Goal: Task Accomplishment & Management: Manage account settings

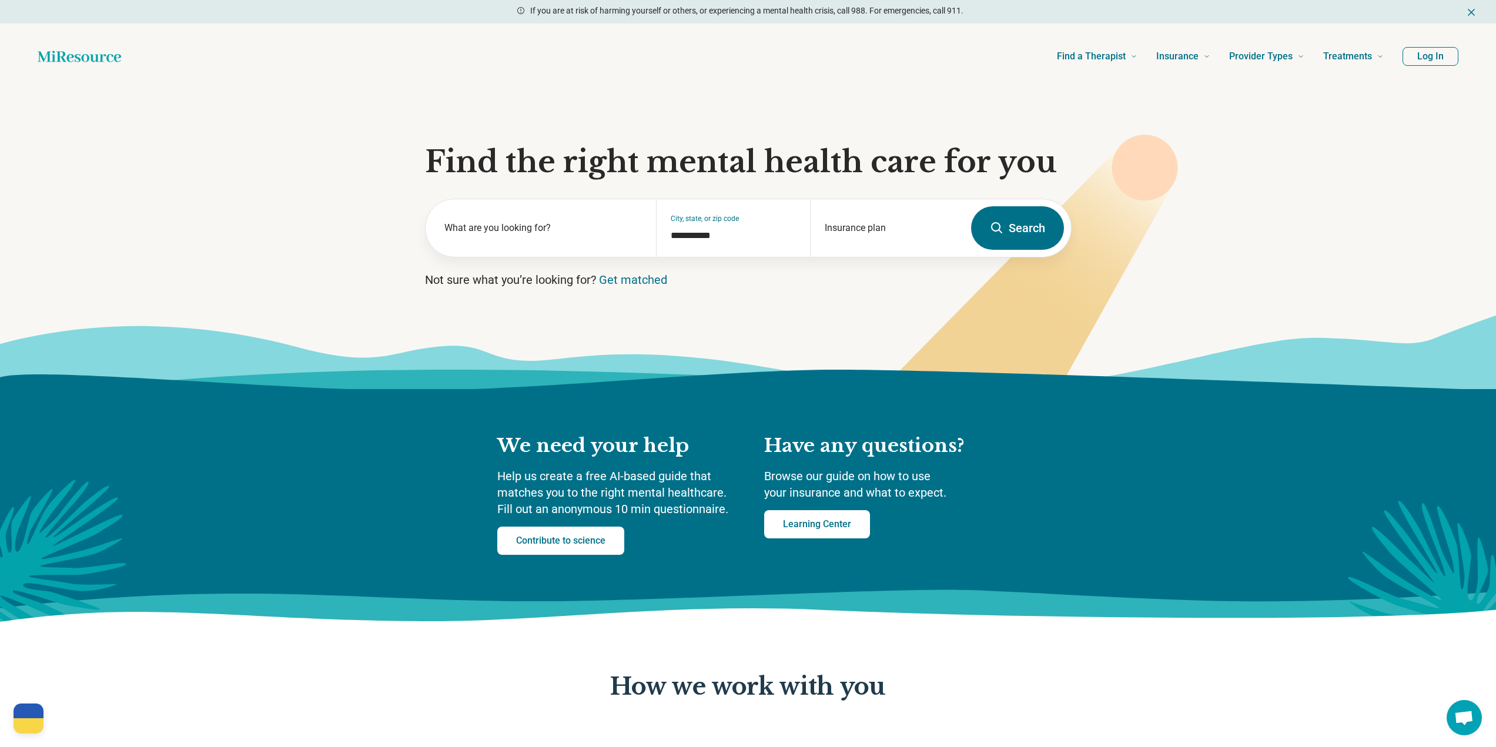
click at [1427, 59] on button "Log In" at bounding box center [1430, 56] width 56 height 19
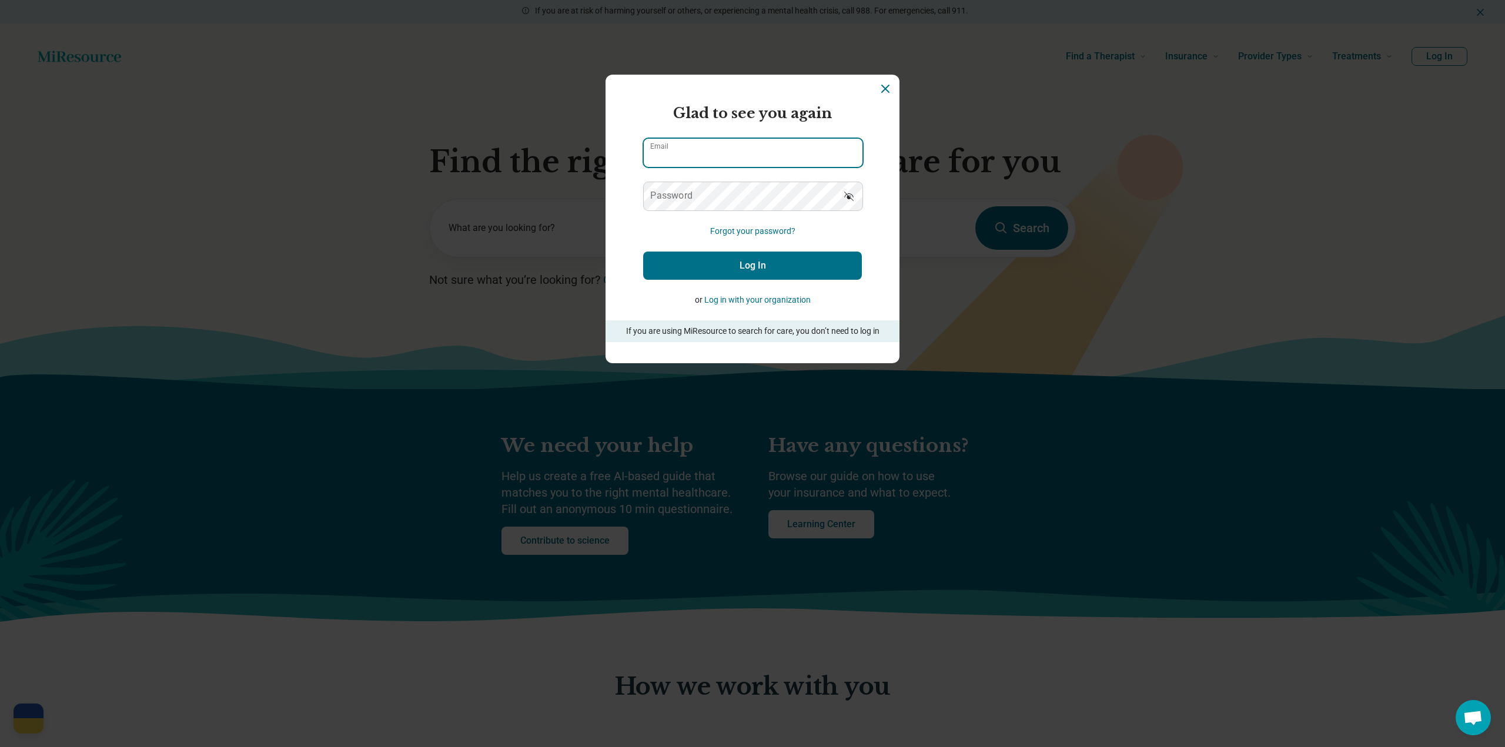
type input "**********"
click at [749, 270] on button "Log In" at bounding box center [752, 266] width 219 height 28
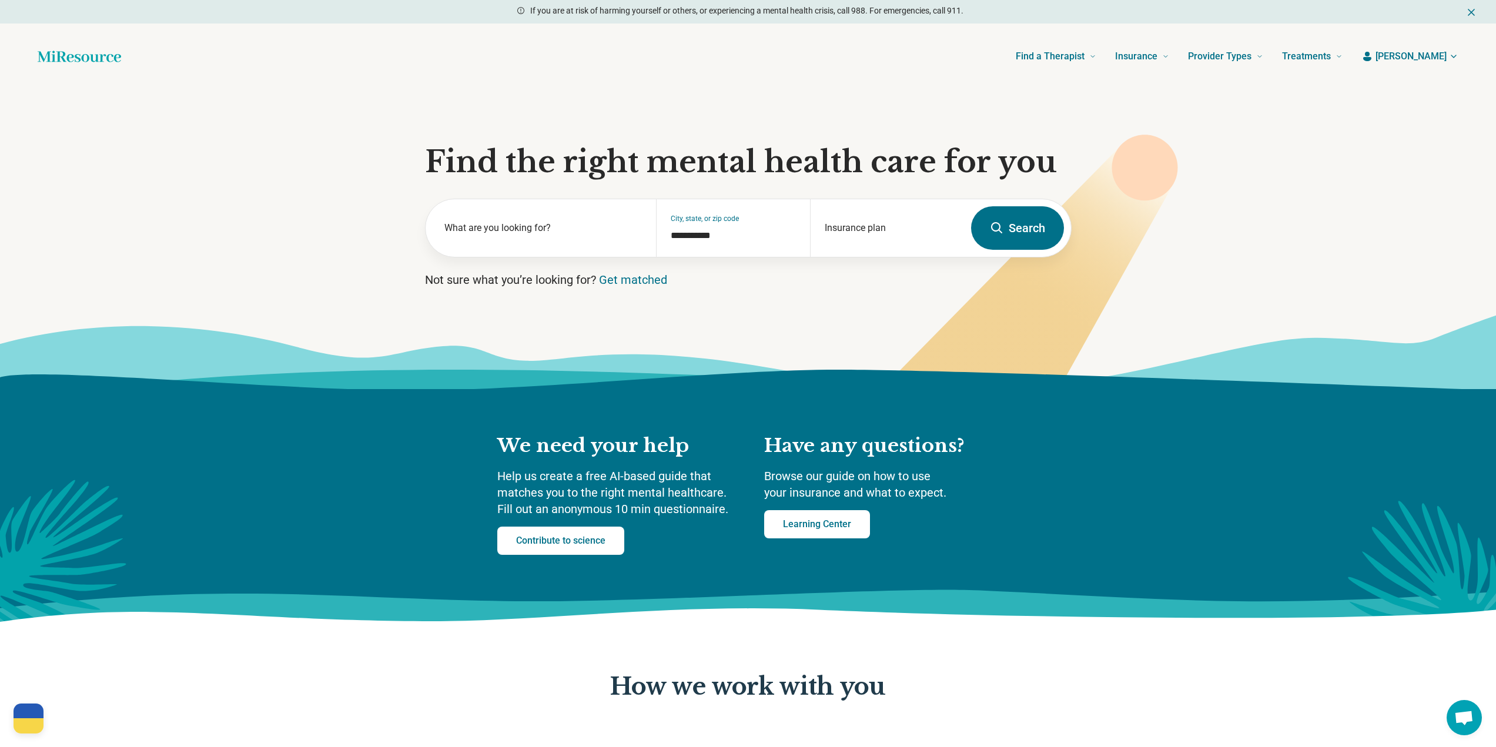
click at [1439, 56] on span "[PERSON_NAME]" at bounding box center [1410, 56] width 71 height 14
click at [1418, 91] on link "My dashboard" at bounding box center [1418, 91] width 79 height 31
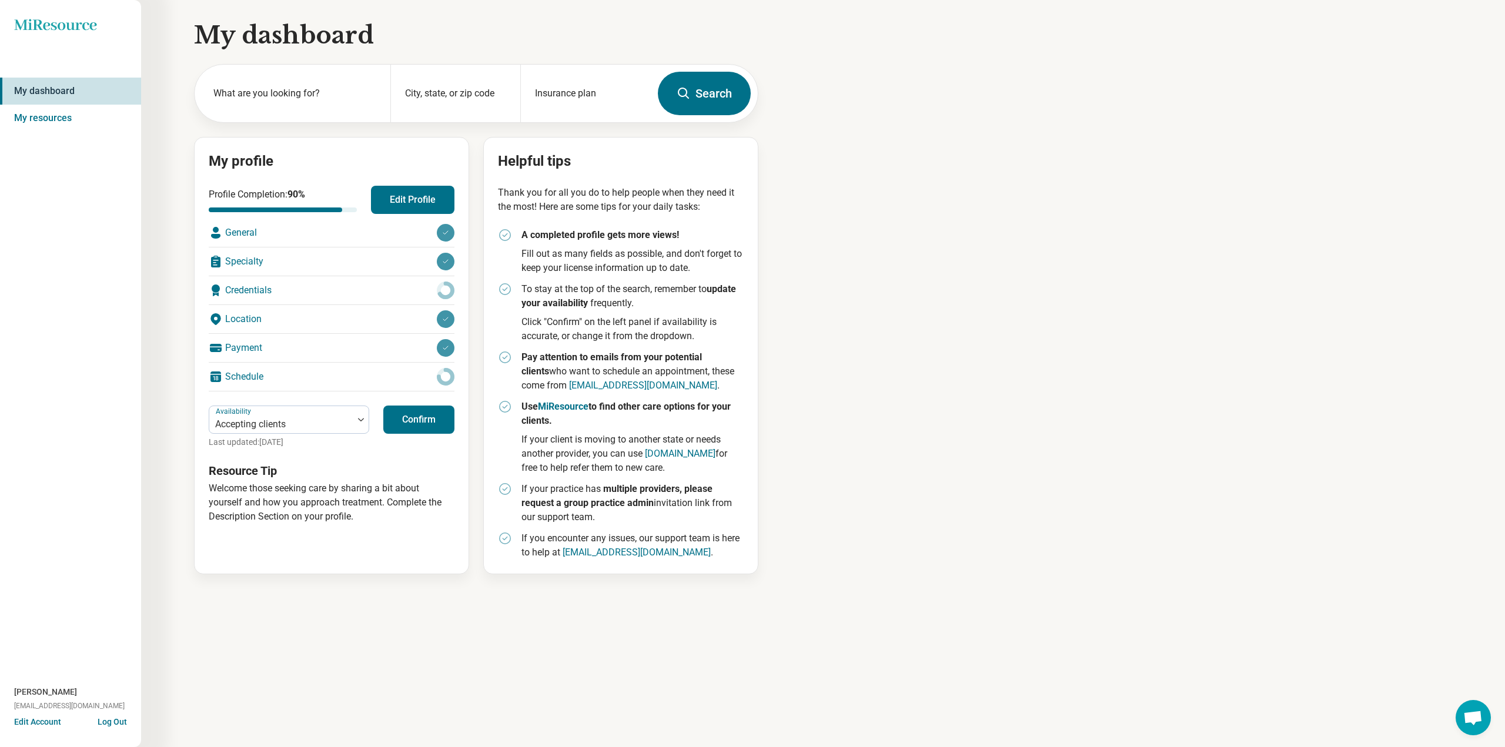
click at [406, 197] on button "Edit Profile" at bounding box center [412, 200] width 83 height 28
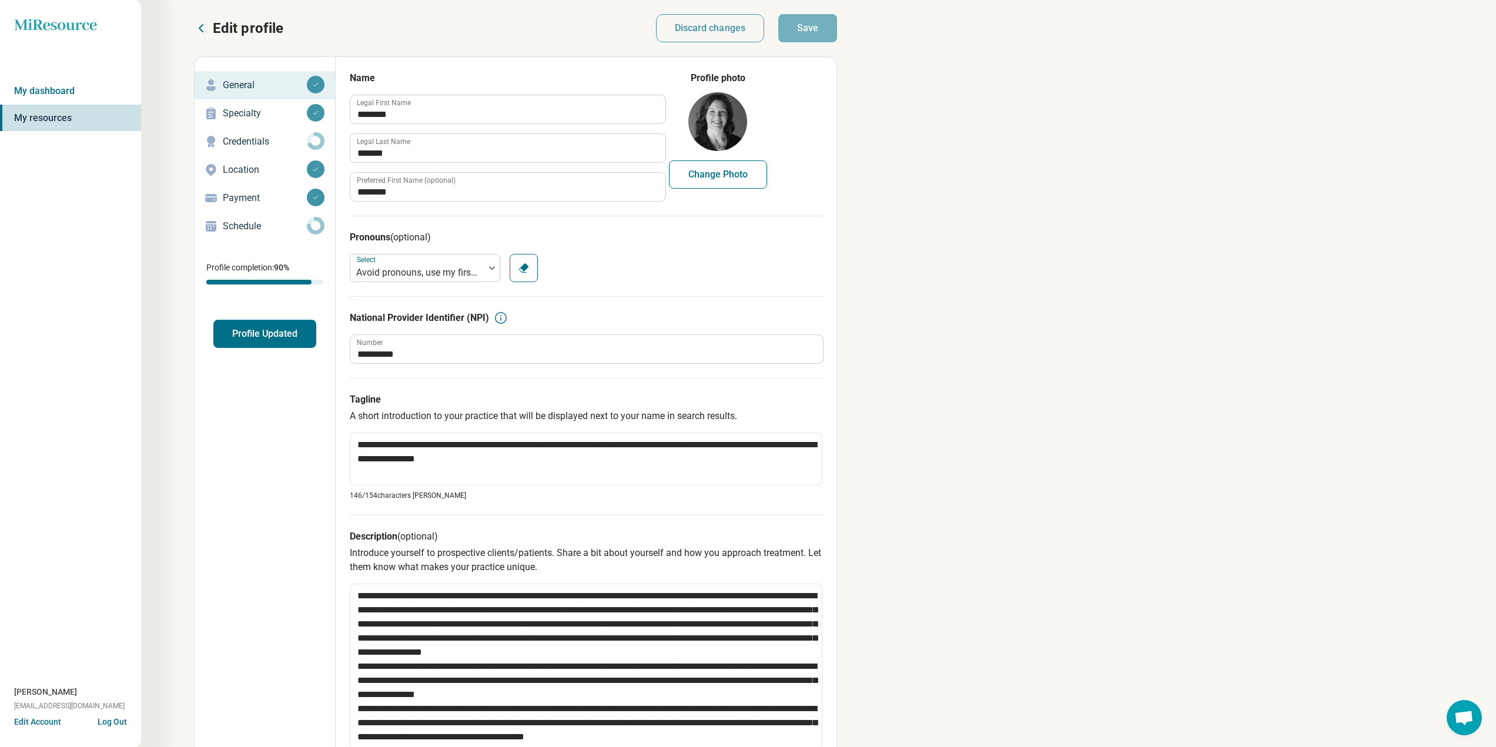
click at [255, 140] on p "Credentials" at bounding box center [265, 142] width 84 height 14
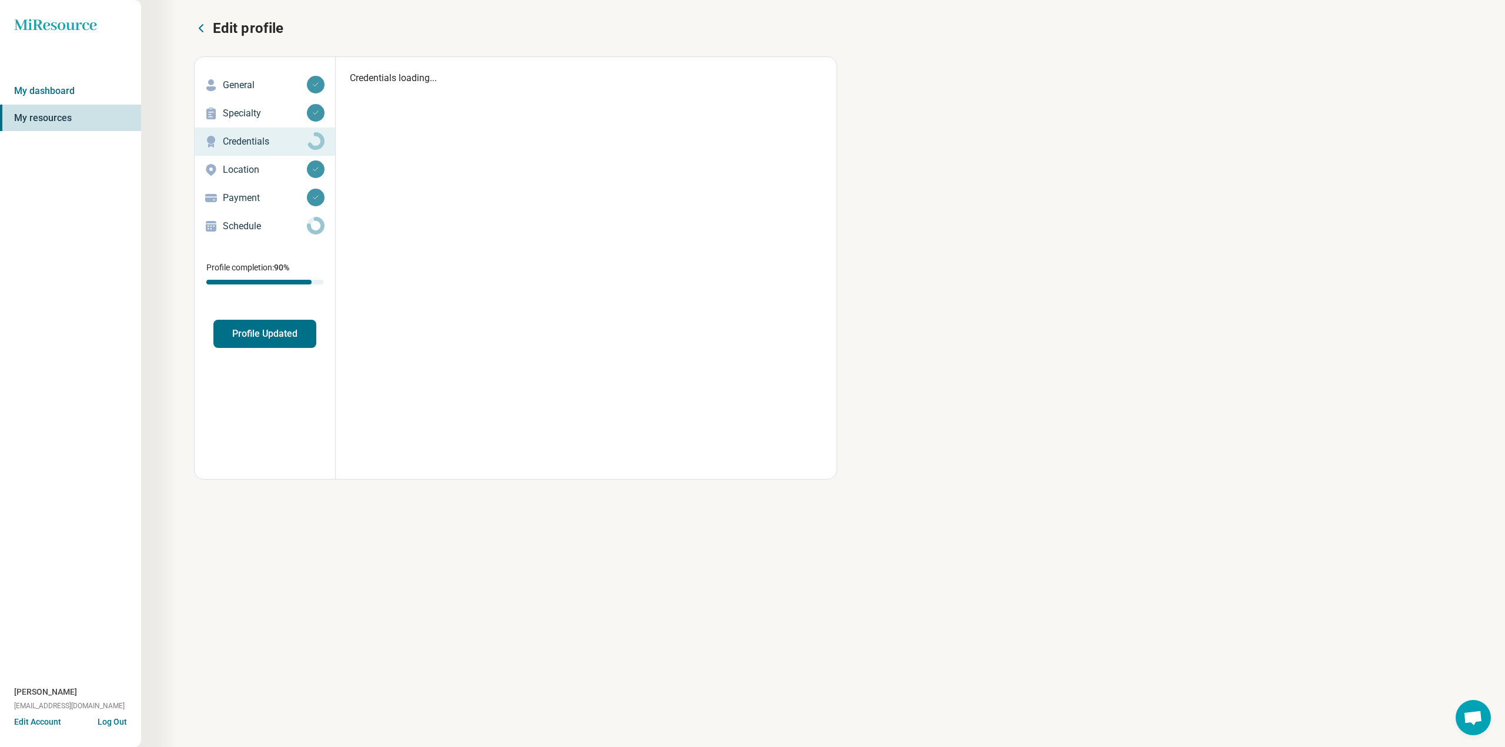
type textarea "*"
